Goal: Use online tool/utility: Use online tool/utility

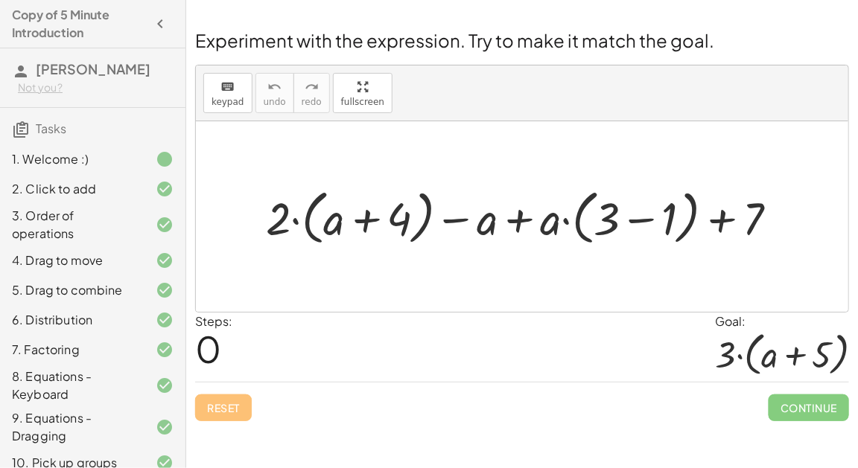
scroll to position [145, 0]
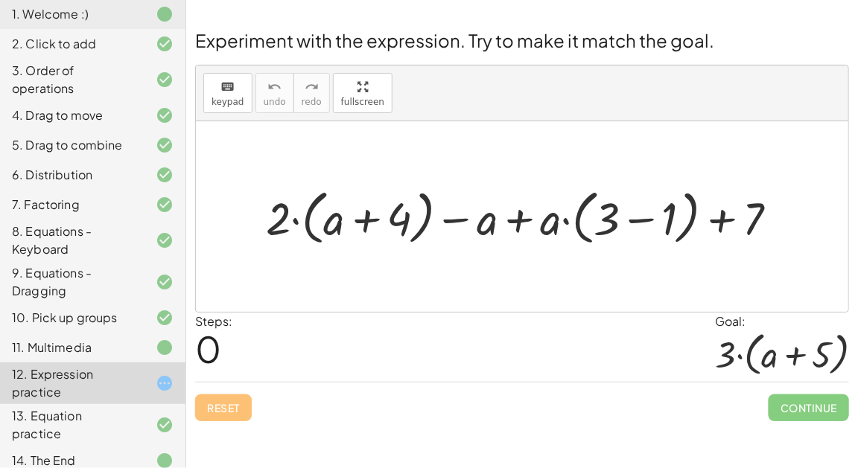
click at [232, 114] on div "keyboard keypad undo [PERSON_NAME] redo fullscreen" at bounding box center [522, 94] width 652 height 56
click at [226, 99] on span "keypad" at bounding box center [227, 102] width 33 height 10
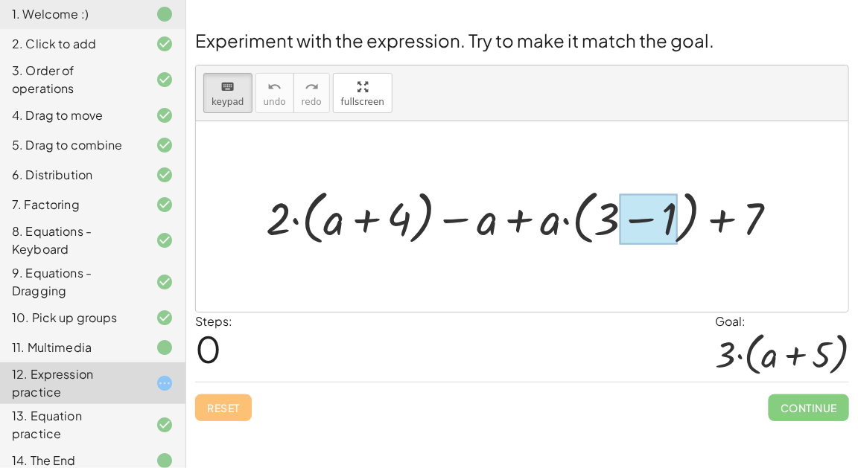
click at [645, 217] on div at bounding box center [648, 219] width 58 height 50
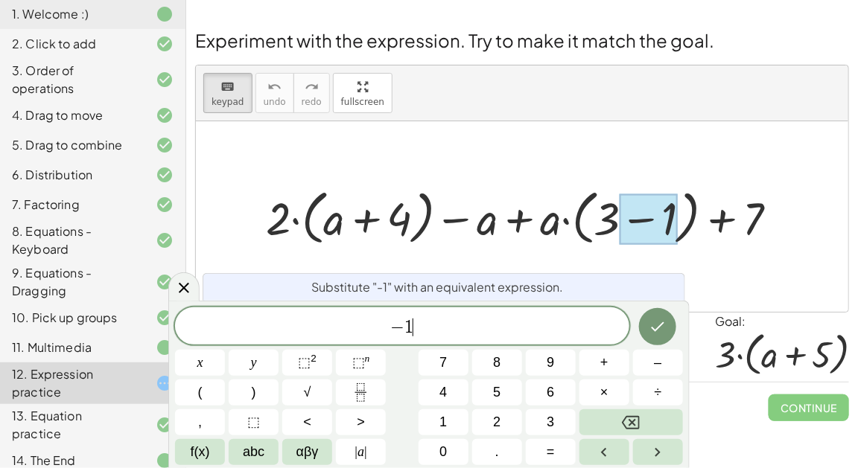
click at [553, 316] on div "− 1 ​" at bounding box center [402, 325] width 454 height 37
click at [617, 356] on button "+" at bounding box center [604, 363] width 50 height 26
click at [493, 417] on span "2" at bounding box center [496, 422] width 7 height 20
click at [666, 321] on icon "Done" at bounding box center [657, 327] width 18 height 18
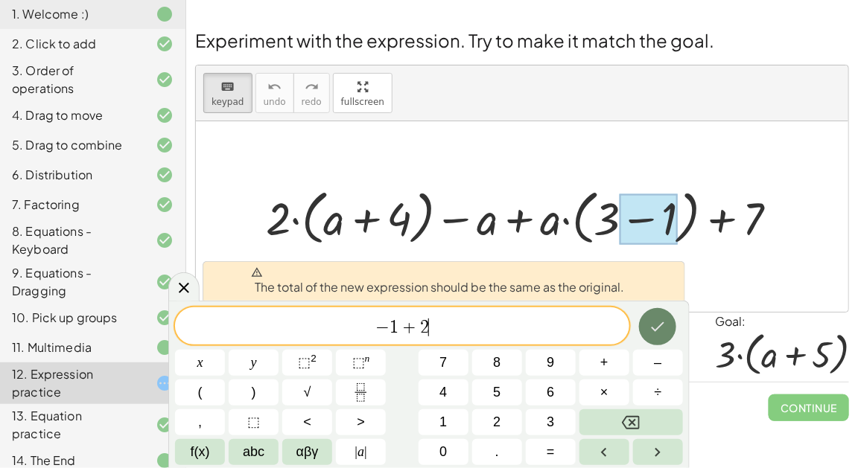
click at [666, 321] on icon "Done" at bounding box center [657, 327] width 18 height 18
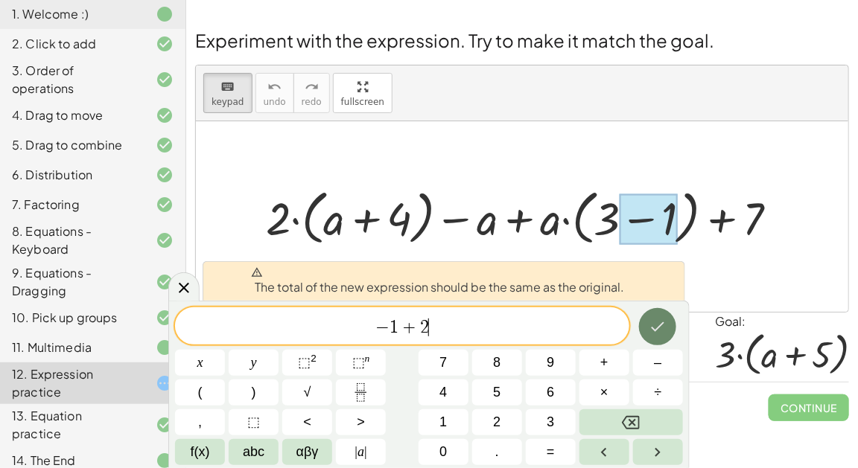
click at [666, 321] on icon "Done" at bounding box center [657, 327] width 18 height 18
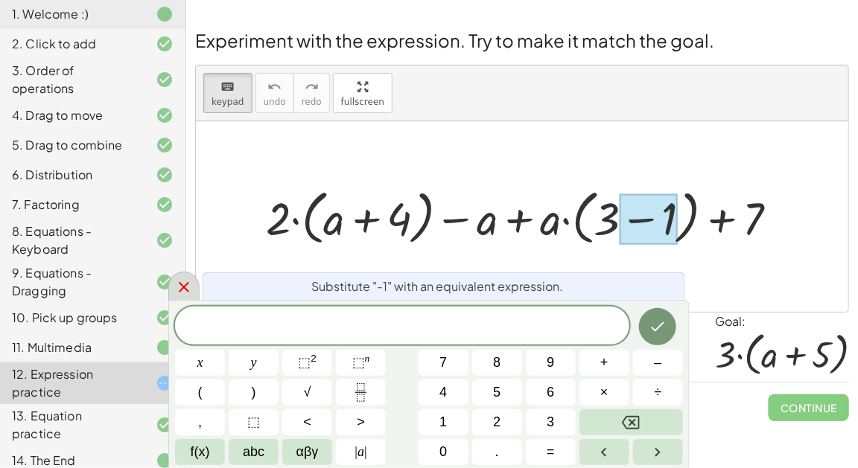
click at [187, 296] on icon at bounding box center [184, 287] width 18 height 18
